Goal: Navigation & Orientation: Understand site structure

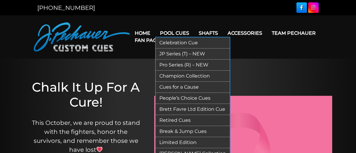
click at [177, 76] on link "Champion Collection" at bounding box center [193, 76] width 74 height 11
click at [174, 64] on link "Pro Series (R) – NEW" at bounding box center [193, 65] width 74 height 11
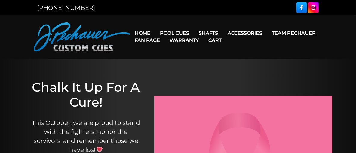
click at [170, 33] on link "Warranty" at bounding box center [184, 40] width 39 height 15
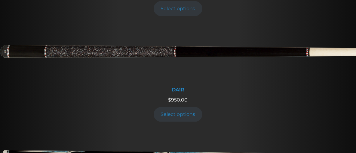
scroll to position [659, 0]
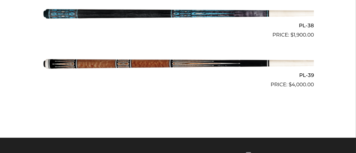
scroll to position [1602, 0]
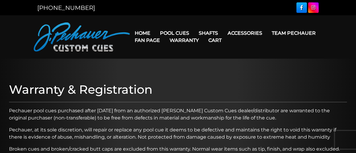
click at [141, 30] on link "Home" at bounding box center [142, 33] width 25 height 15
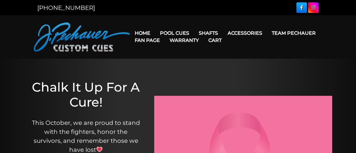
click at [138, 34] on link "Fan Page" at bounding box center [147, 40] width 35 height 15
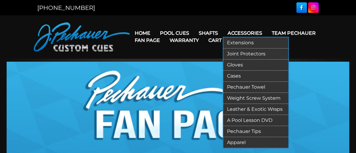
click at [235, 97] on link "Weight Screw System" at bounding box center [255, 98] width 65 height 11
